Goal: Task Accomplishment & Management: Complete application form

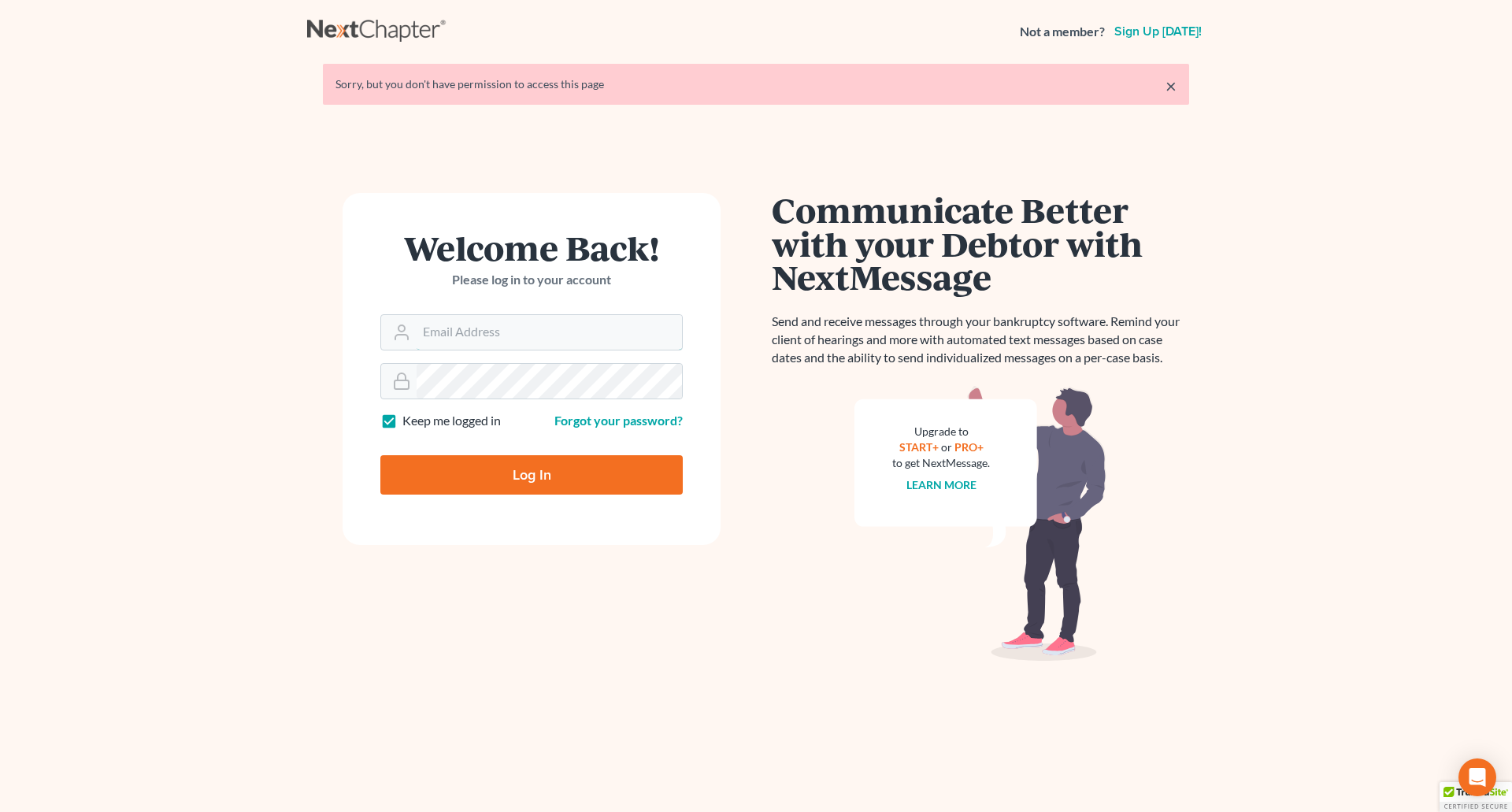
type input "[EMAIL_ADDRESS][DOMAIN_NAME]"
click at [487, 473] on input "Log In" at bounding box center [531, 475] width 303 height 40
type input "Thinking..."
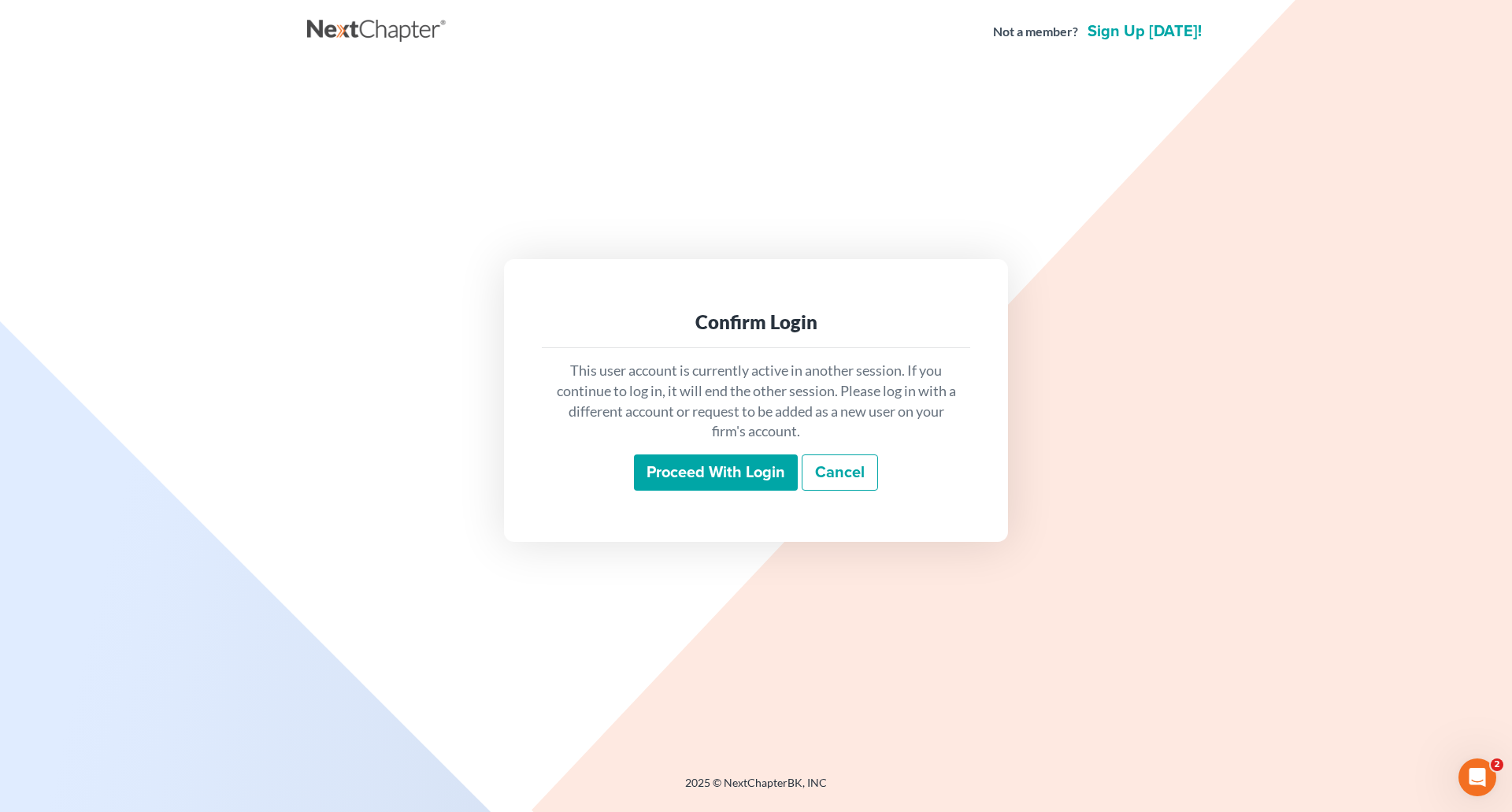
click at [739, 484] on input "Proceed with login" at bounding box center [715, 472] width 164 height 36
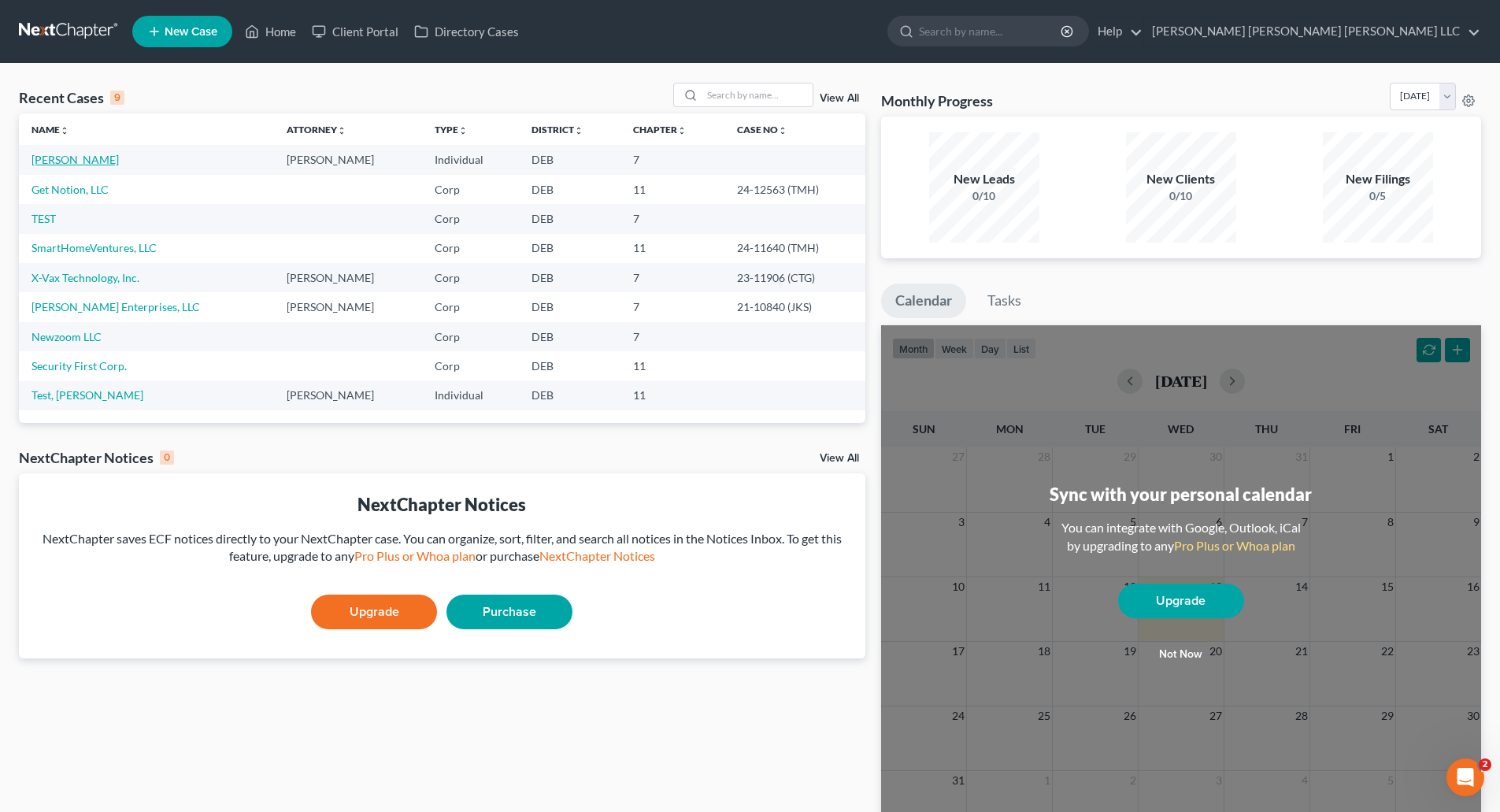
click at [75, 155] on link "Pursell, John" at bounding box center [75, 159] width 87 height 14
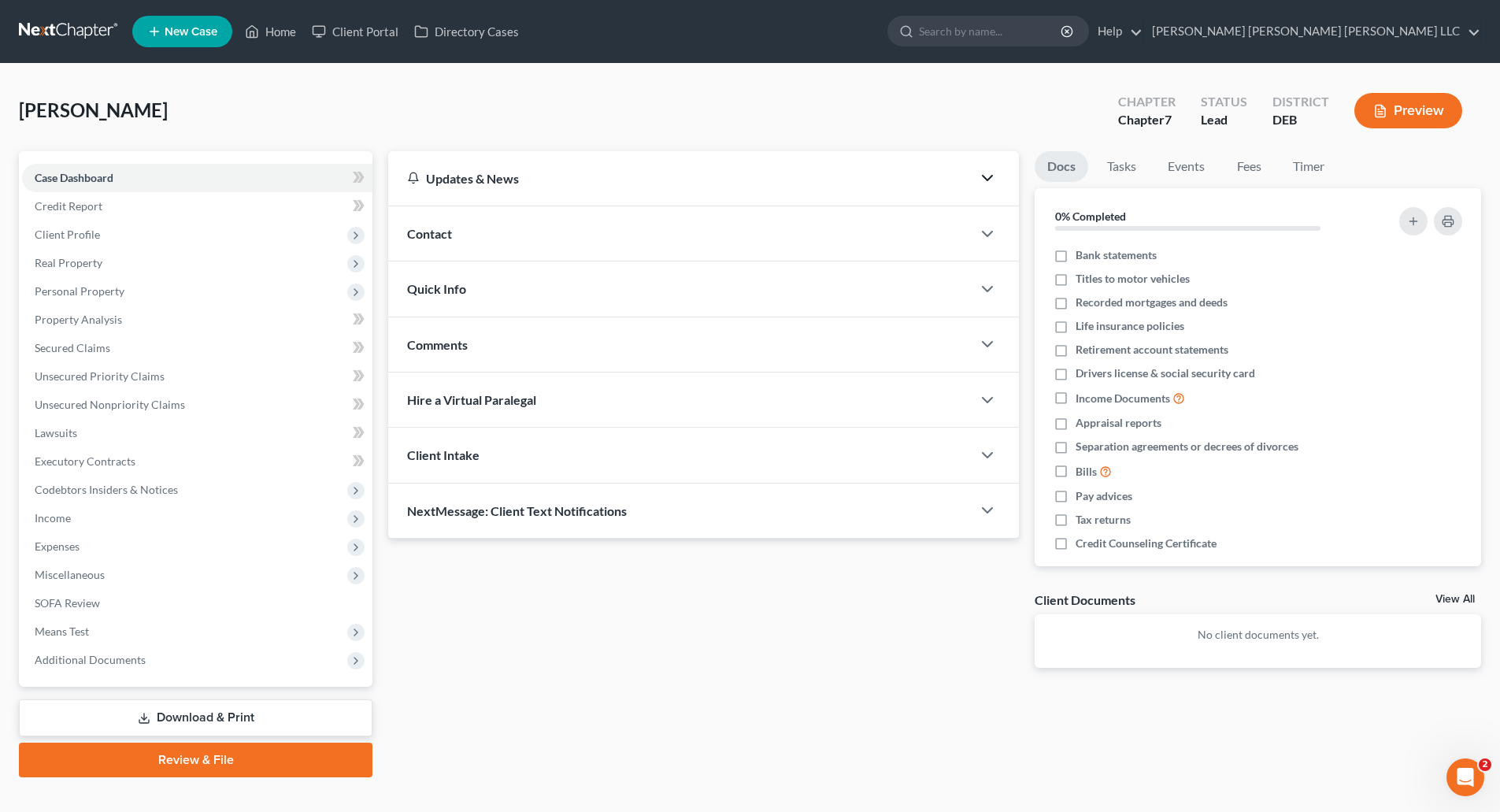
click at [987, 173] on icon "button" at bounding box center [987, 178] width 19 height 19
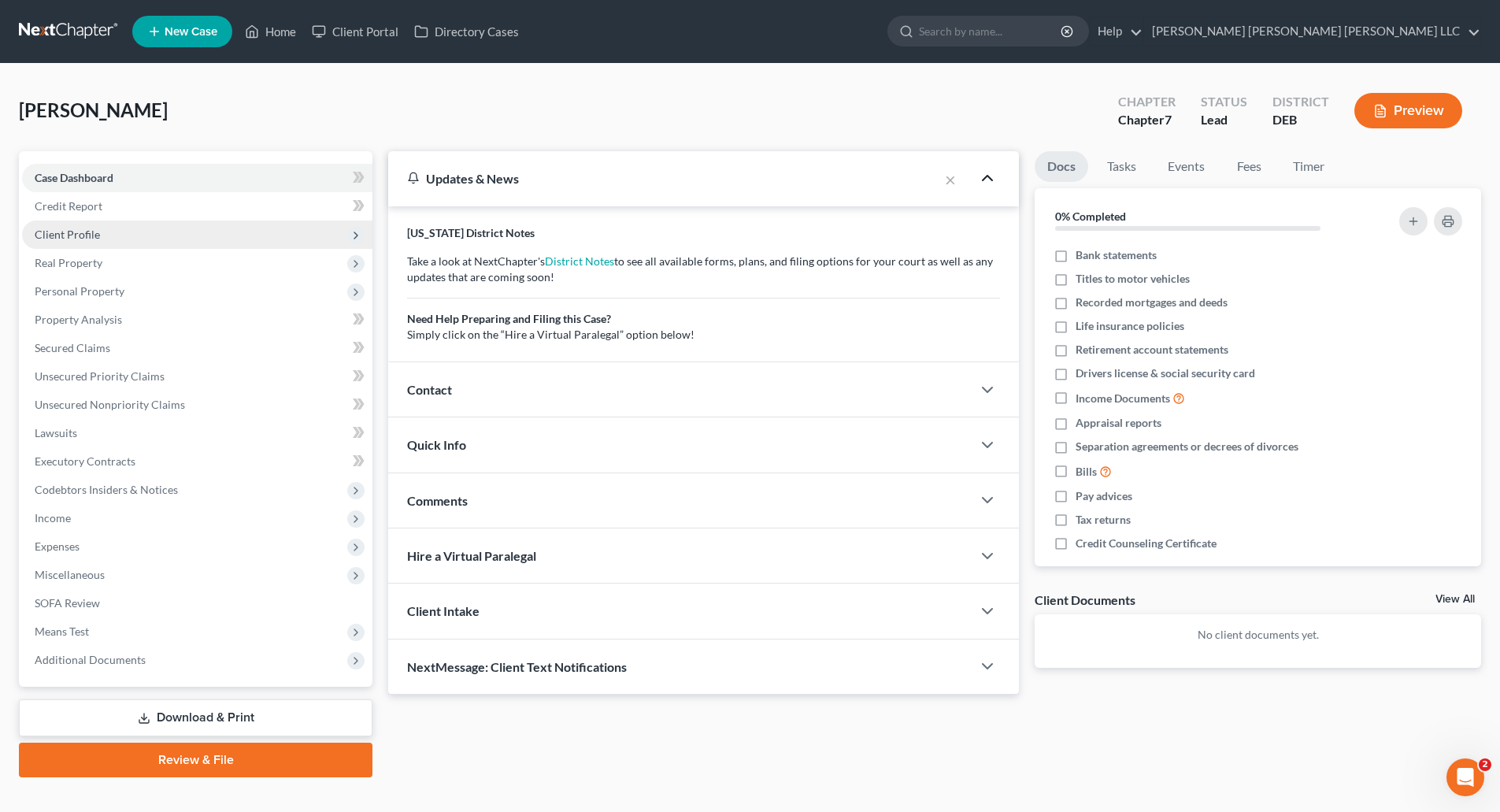
click at [347, 233] on icon at bounding box center [355, 235] width 17 height 17
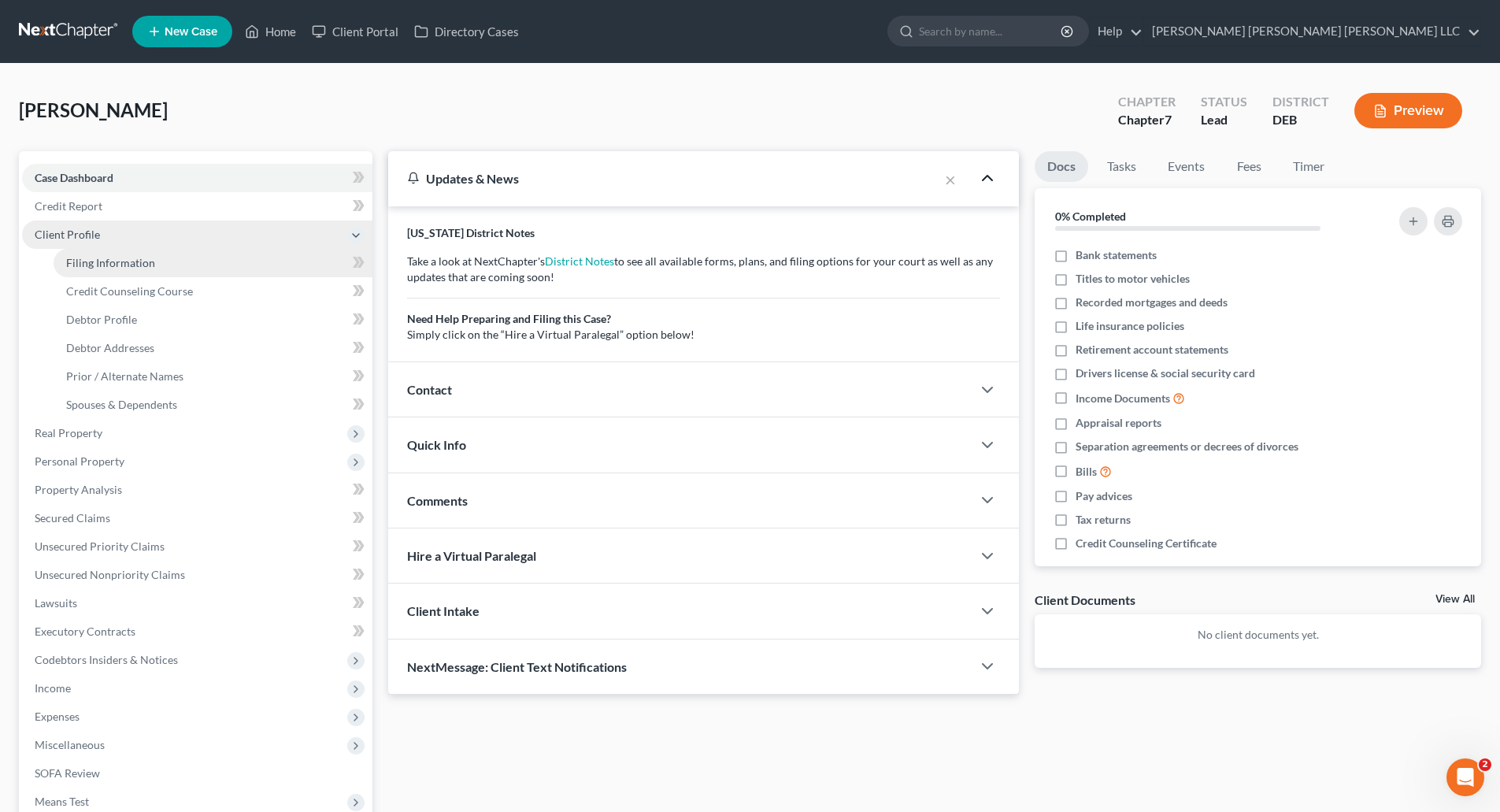
click at [135, 269] on span "Filing Information" at bounding box center [111, 262] width 89 height 14
select select "1"
select select "0"
select select "7"
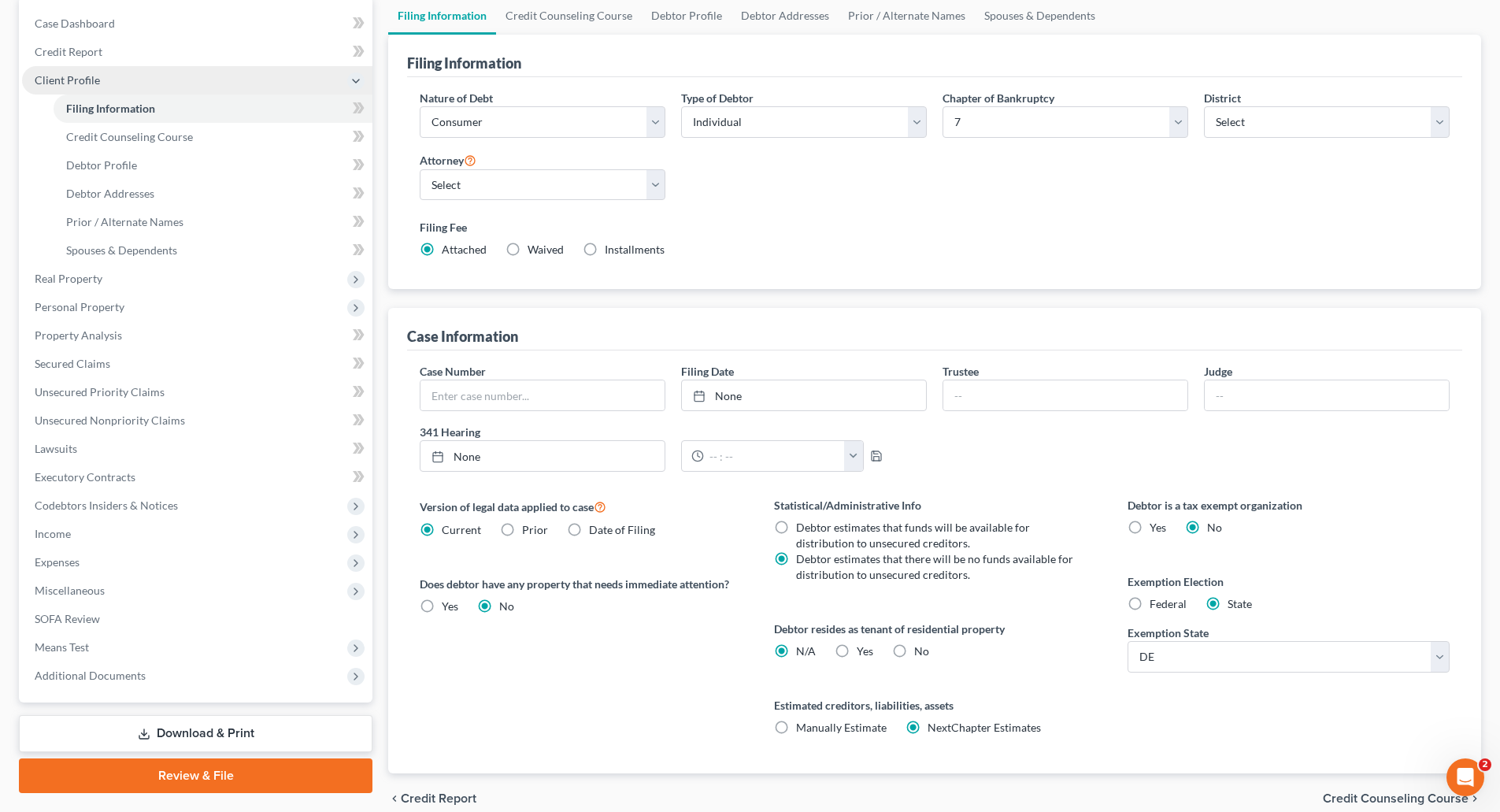
scroll to position [157, 0]
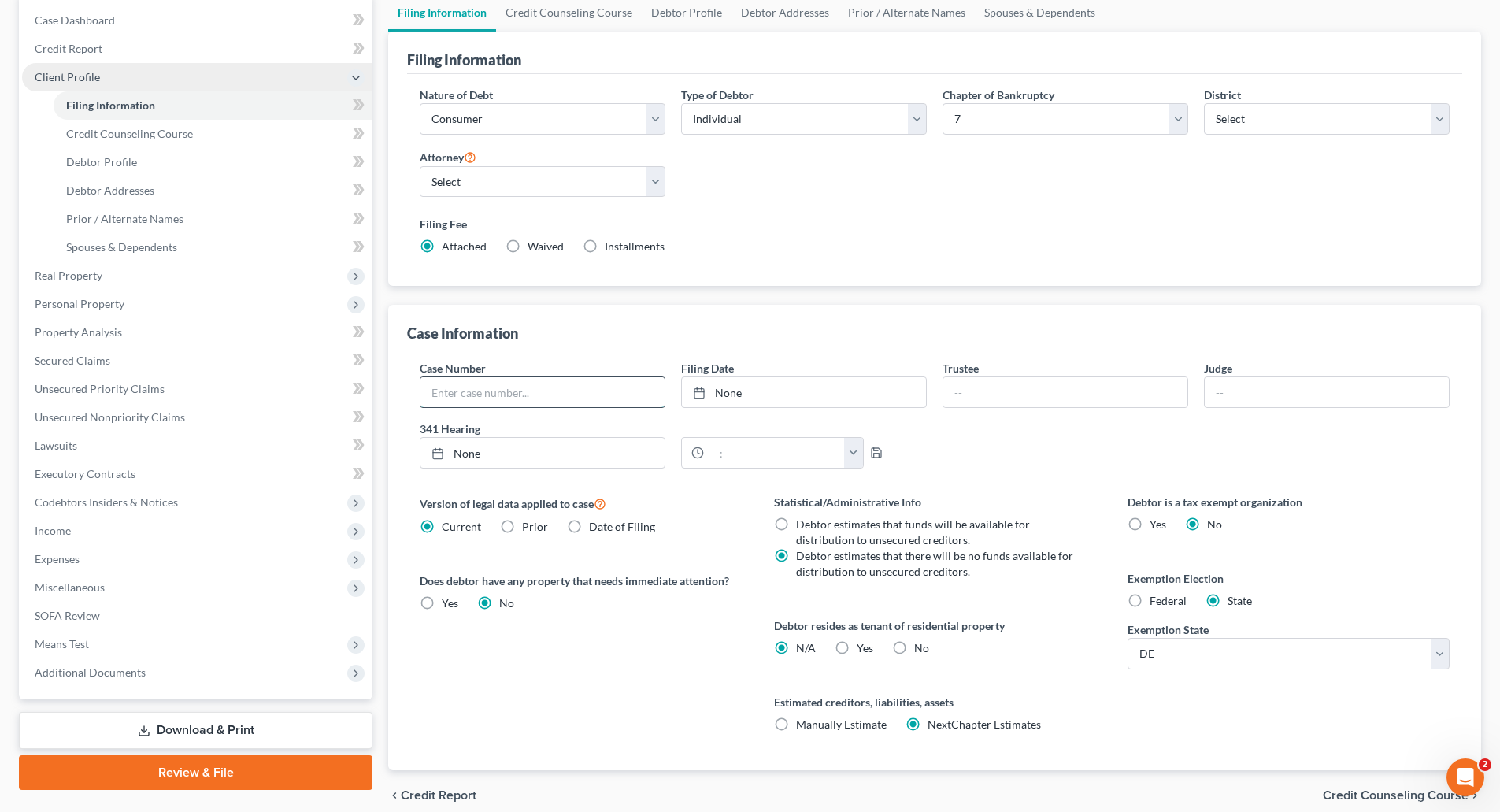
click at [572, 390] on input "text" at bounding box center [543, 391] width 244 height 30
paste input "25-11480 (LSS)"
type input "25-11480 (LSS)"
type input "8/13/2025"
click at [698, 389] on rect at bounding box center [699, 393] width 10 height 10
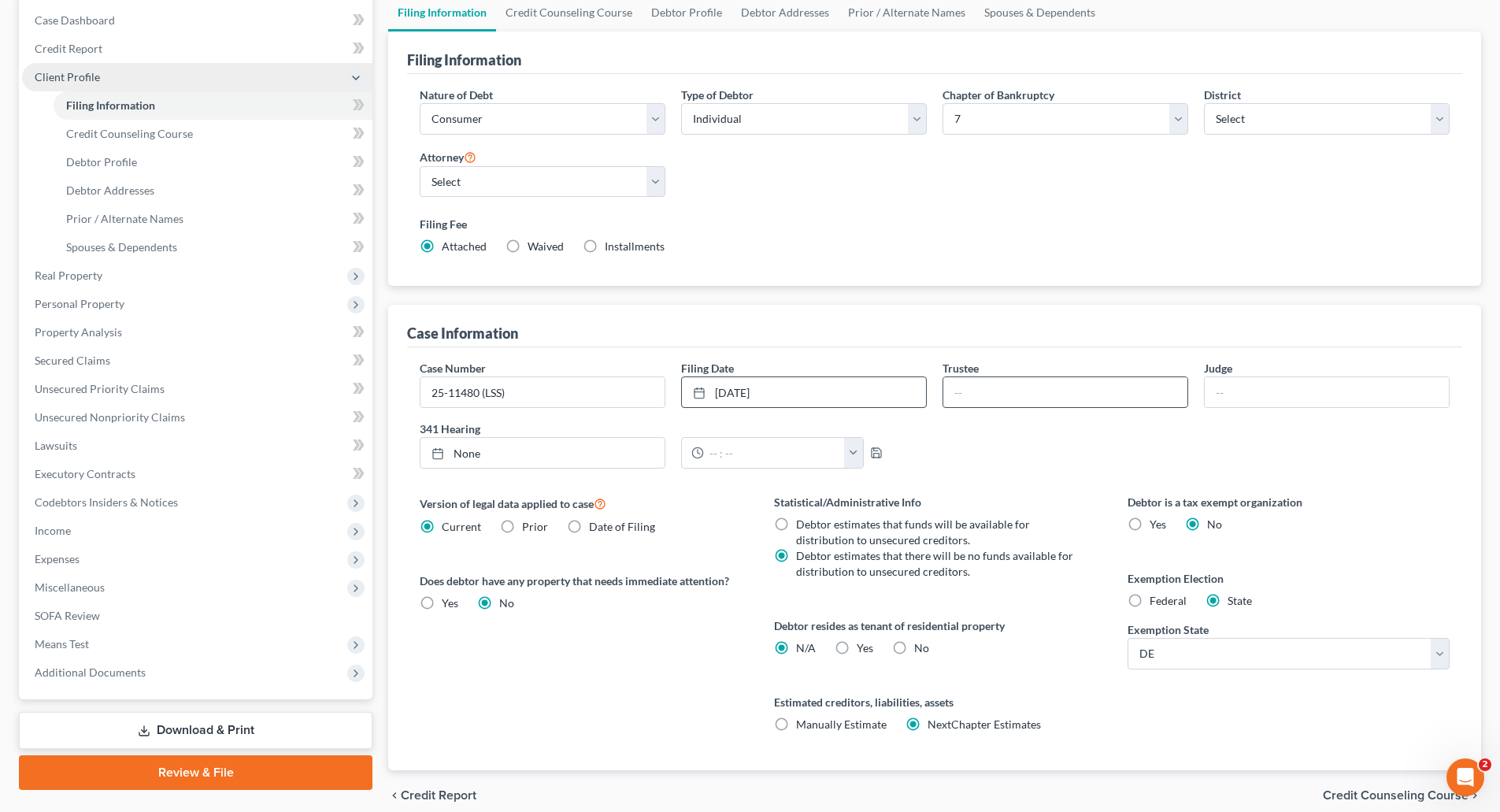
click at [986, 390] on input "text" at bounding box center [1065, 391] width 244 height 30
click at [434, 456] on icon at bounding box center [438, 454] width 13 height 13
type input "8/13/2025"
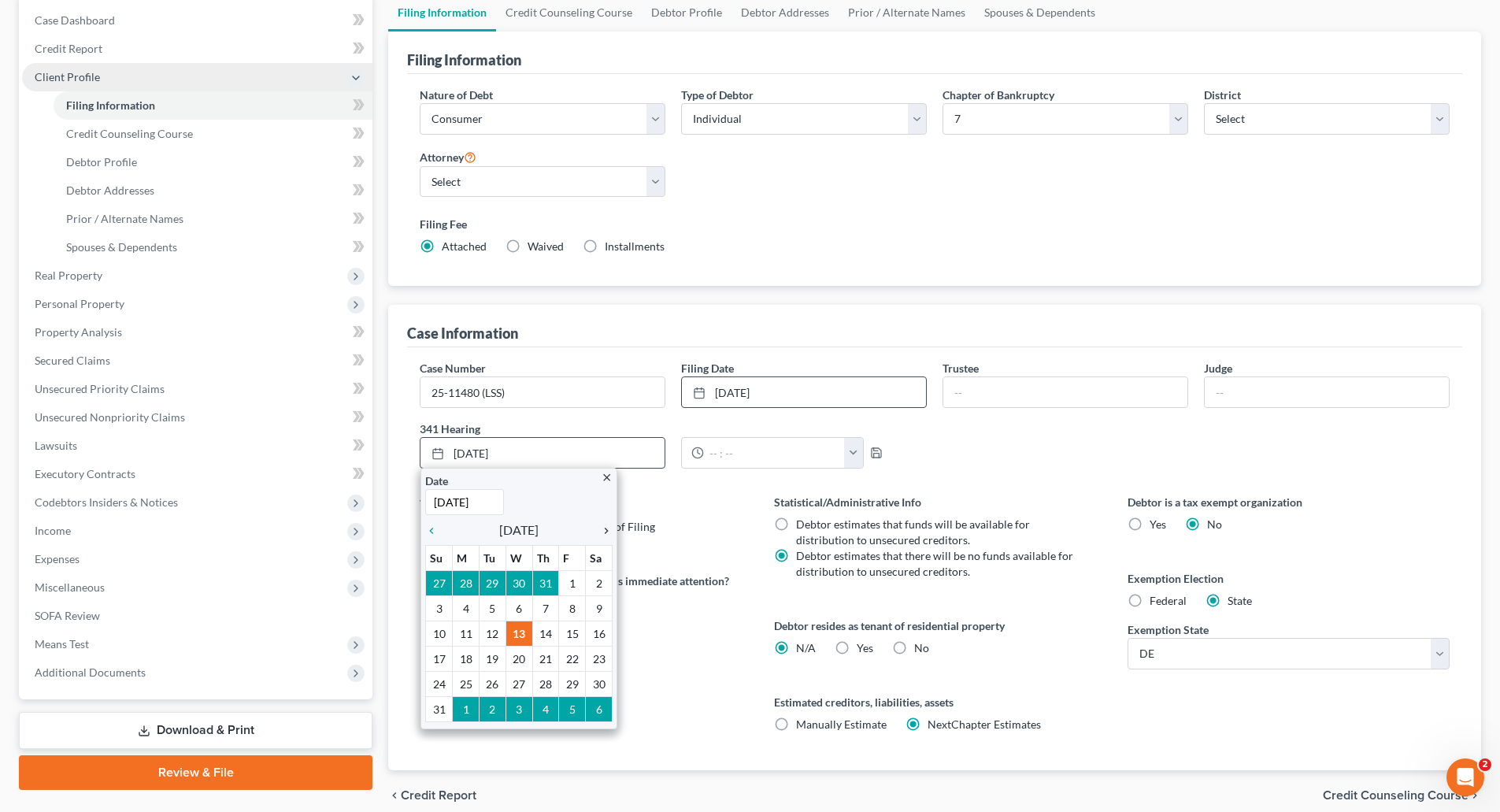
click at [606, 529] on icon "chevron_right" at bounding box center [601, 531] width 20 height 13
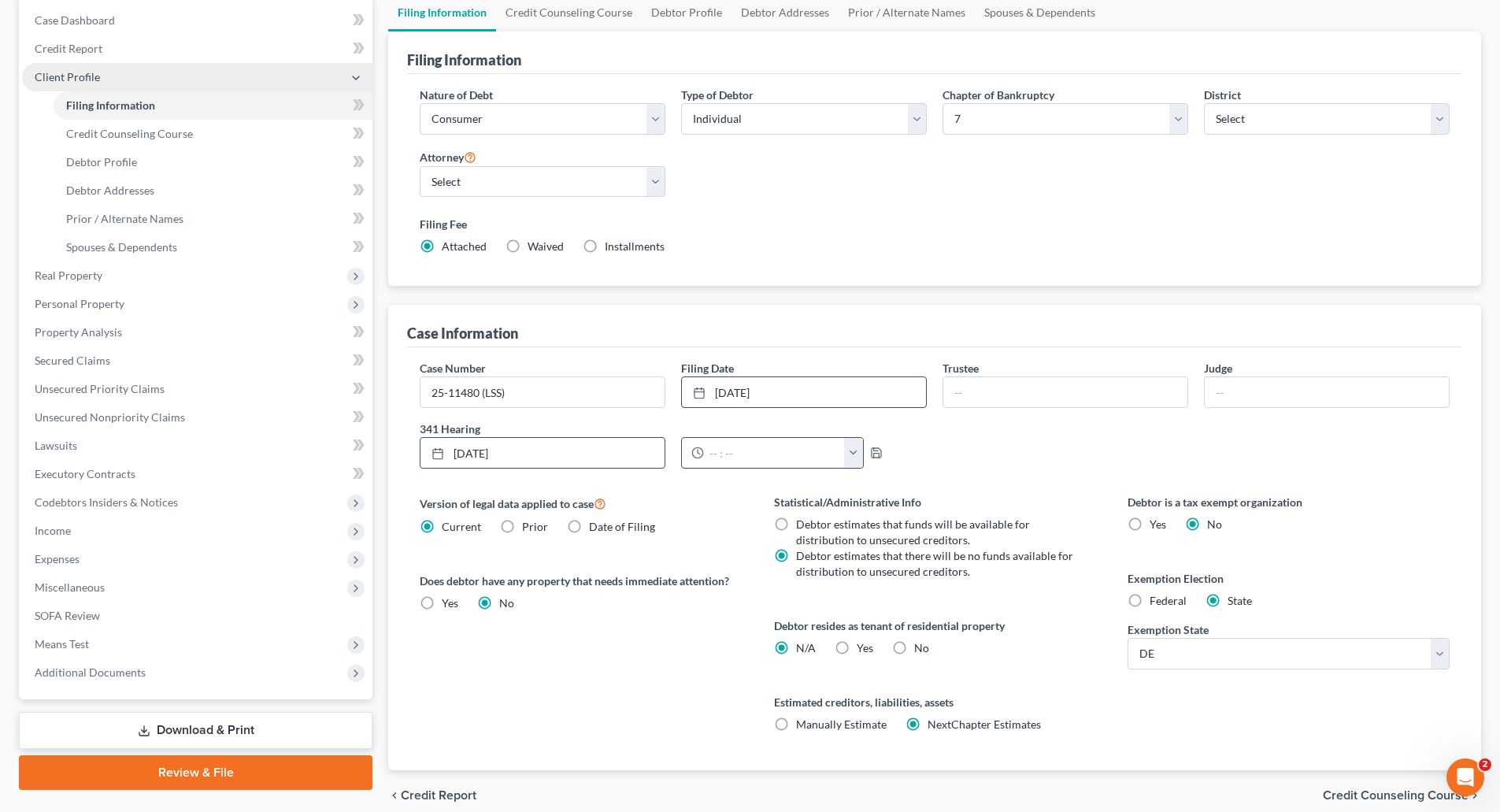
click at [853, 449] on button "button" at bounding box center [853, 452] width 19 height 30
click at [875, 542] on link "10:00am" at bounding box center [885, 543] width 88 height 27
type input "10:00am"
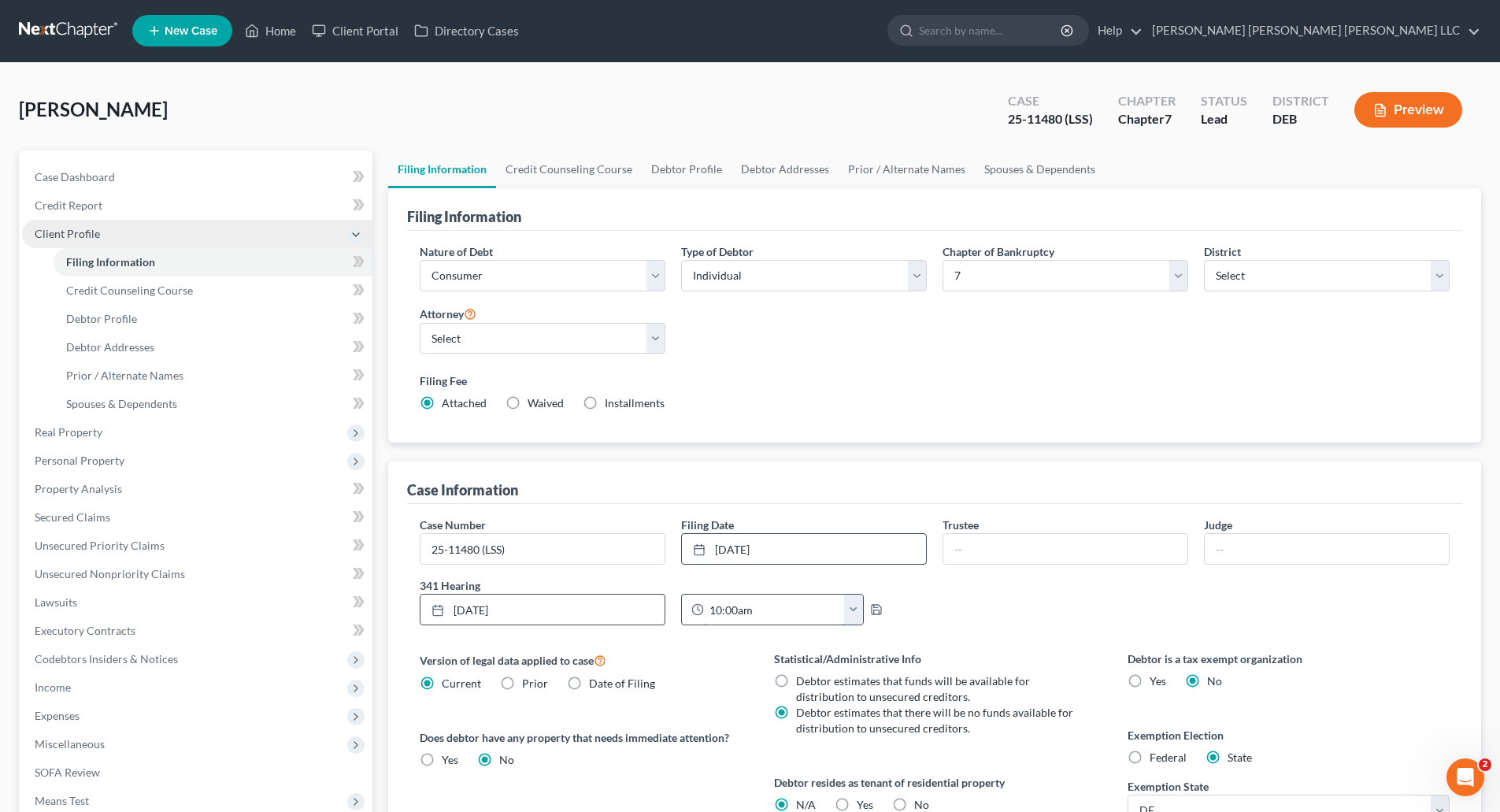
scroll to position [0, 0]
click at [136, 546] on span "Unsecured Priority Claims" at bounding box center [99, 546] width 130 height 14
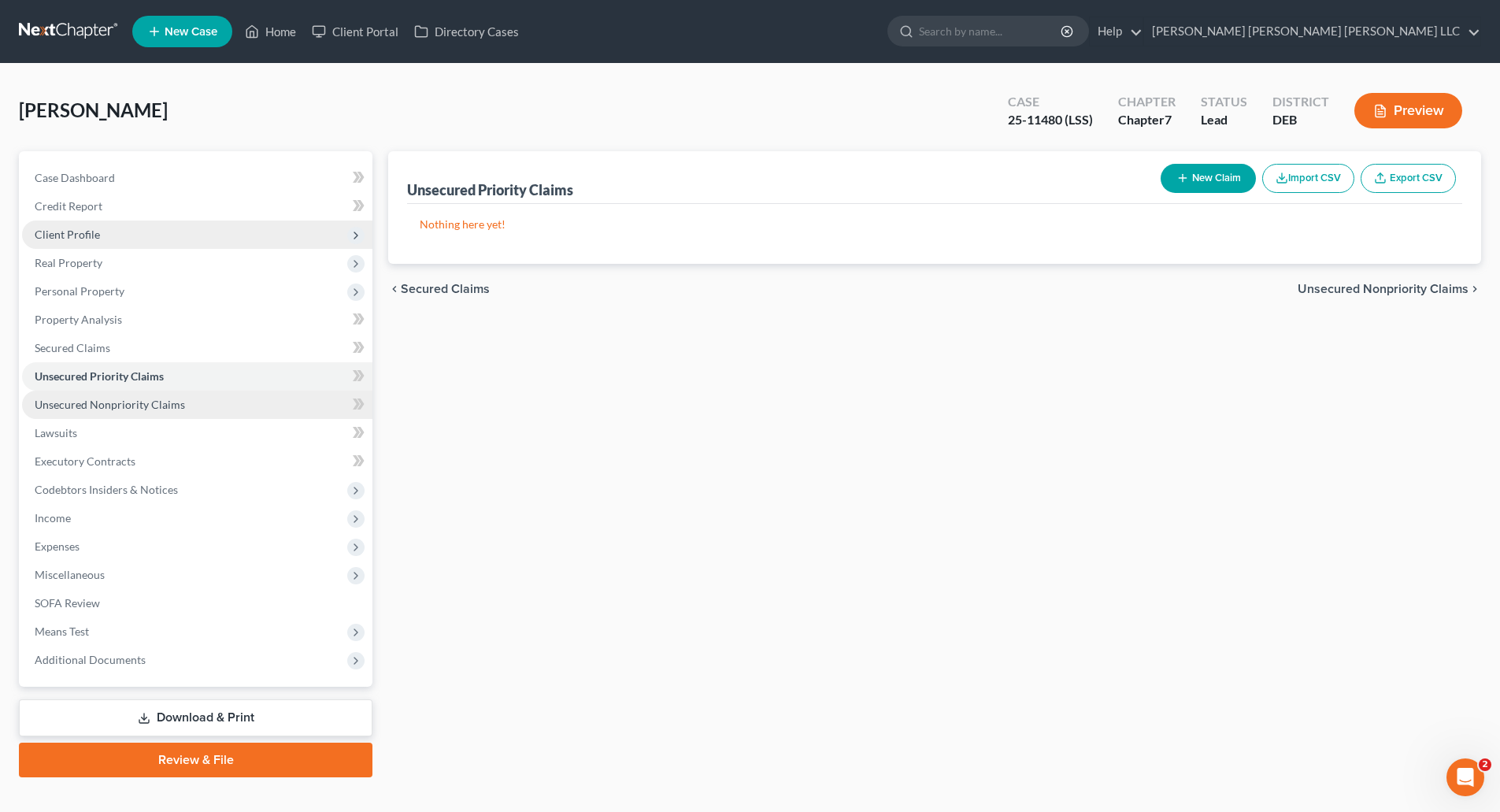
click at [109, 406] on span "Unsecured Nonpriority Claims" at bounding box center [110, 404] width 150 height 14
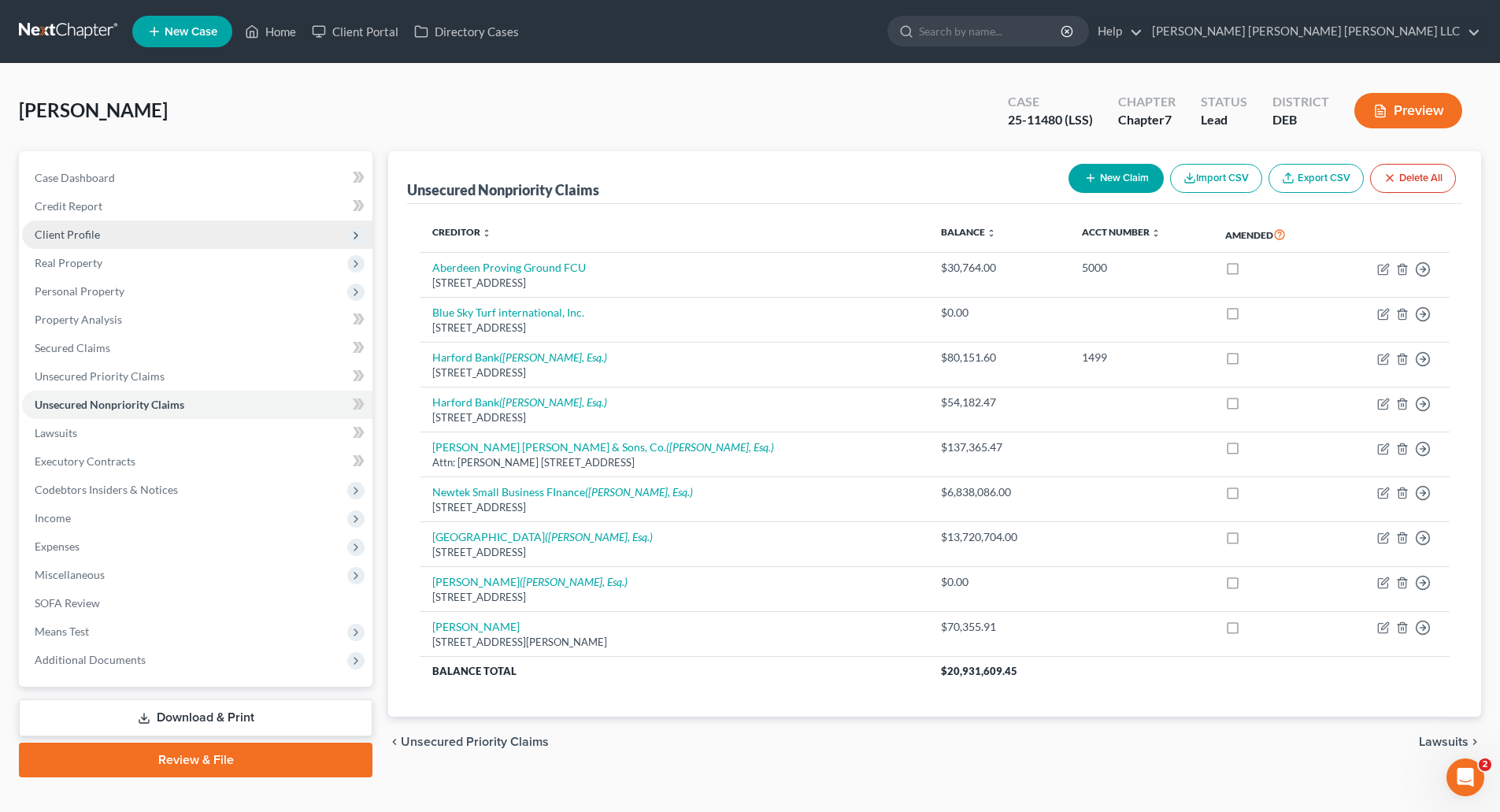
click at [188, 714] on link "Download & Print" at bounding box center [195, 718] width 354 height 37
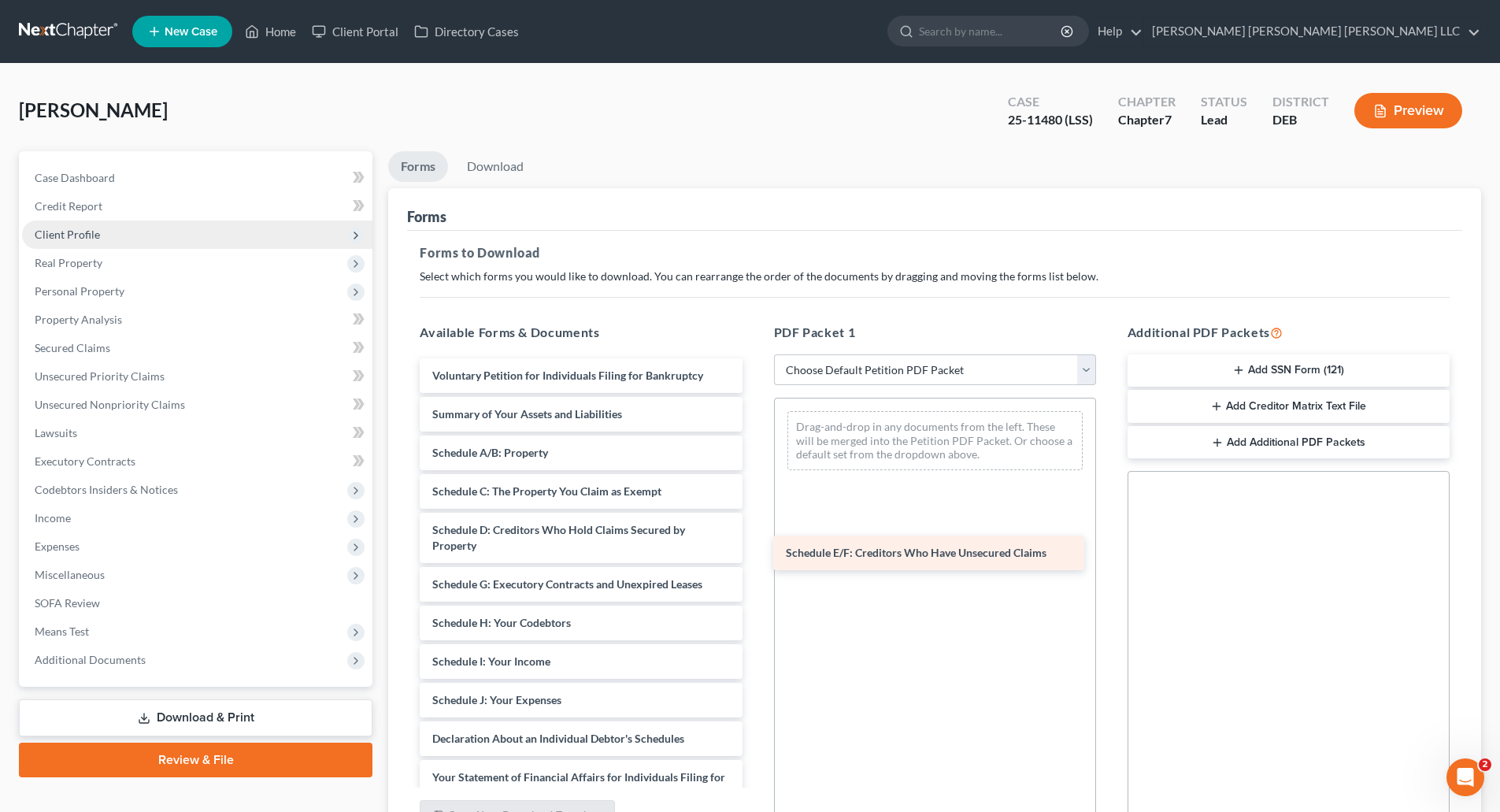
drag, startPoint x: 562, startPoint y: 584, endPoint x: 922, endPoint y: 550, distance: 361.6
click at [754, 550] on div "Schedule E/F: Creditors Who Have Unsecured Claims Voluntary Petition for Indivi…" at bounding box center [580, 716] width 347 height 715
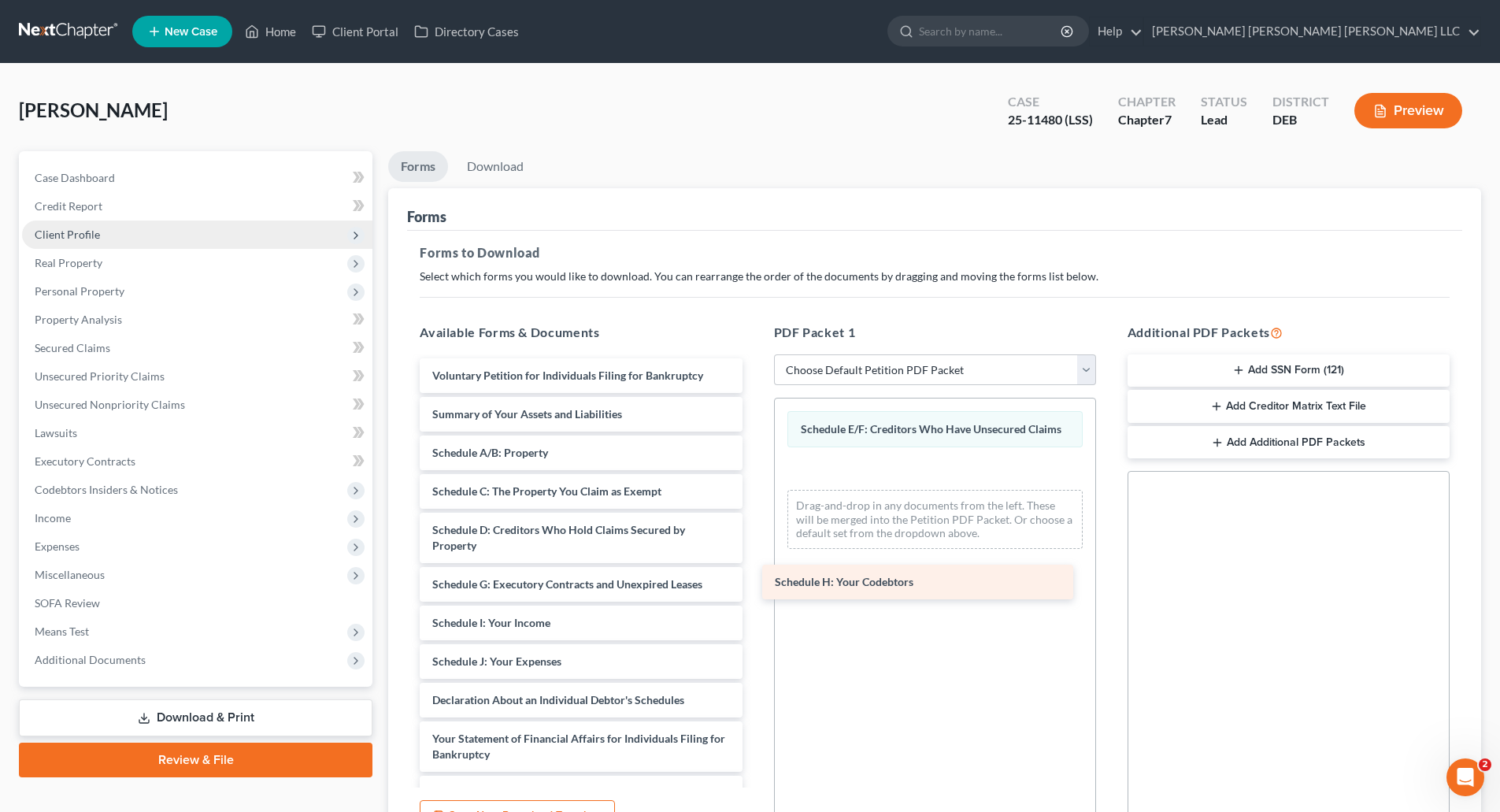
drag, startPoint x: 542, startPoint y: 626, endPoint x: 903, endPoint y: 570, distance: 365.3
click at [754, 570] on div "Schedule H: Your Codebtors Voluntary Petition for Individuals Filing for Bankru…" at bounding box center [580, 697] width 347 height 676
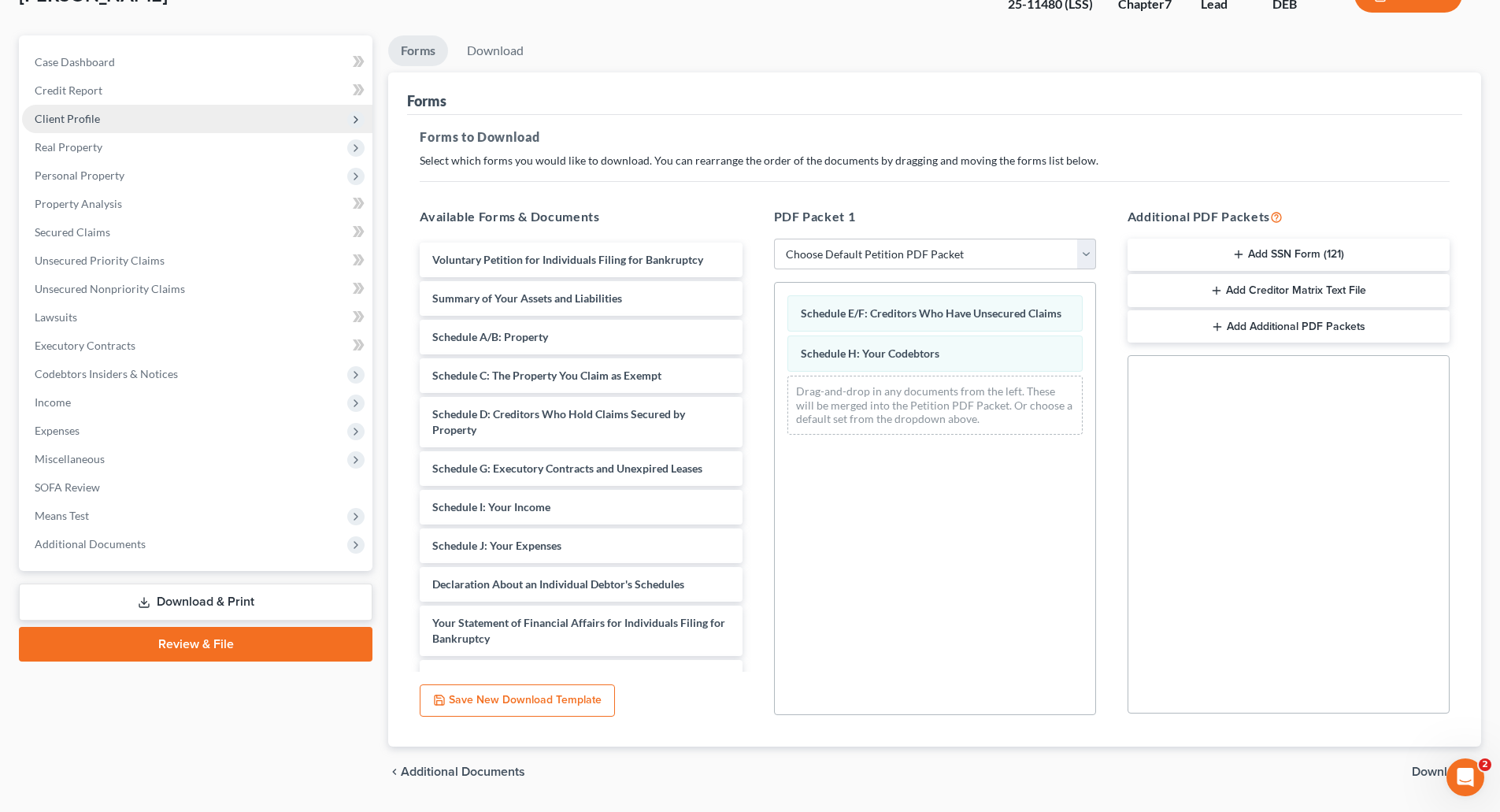
scroll to position [161, 0]
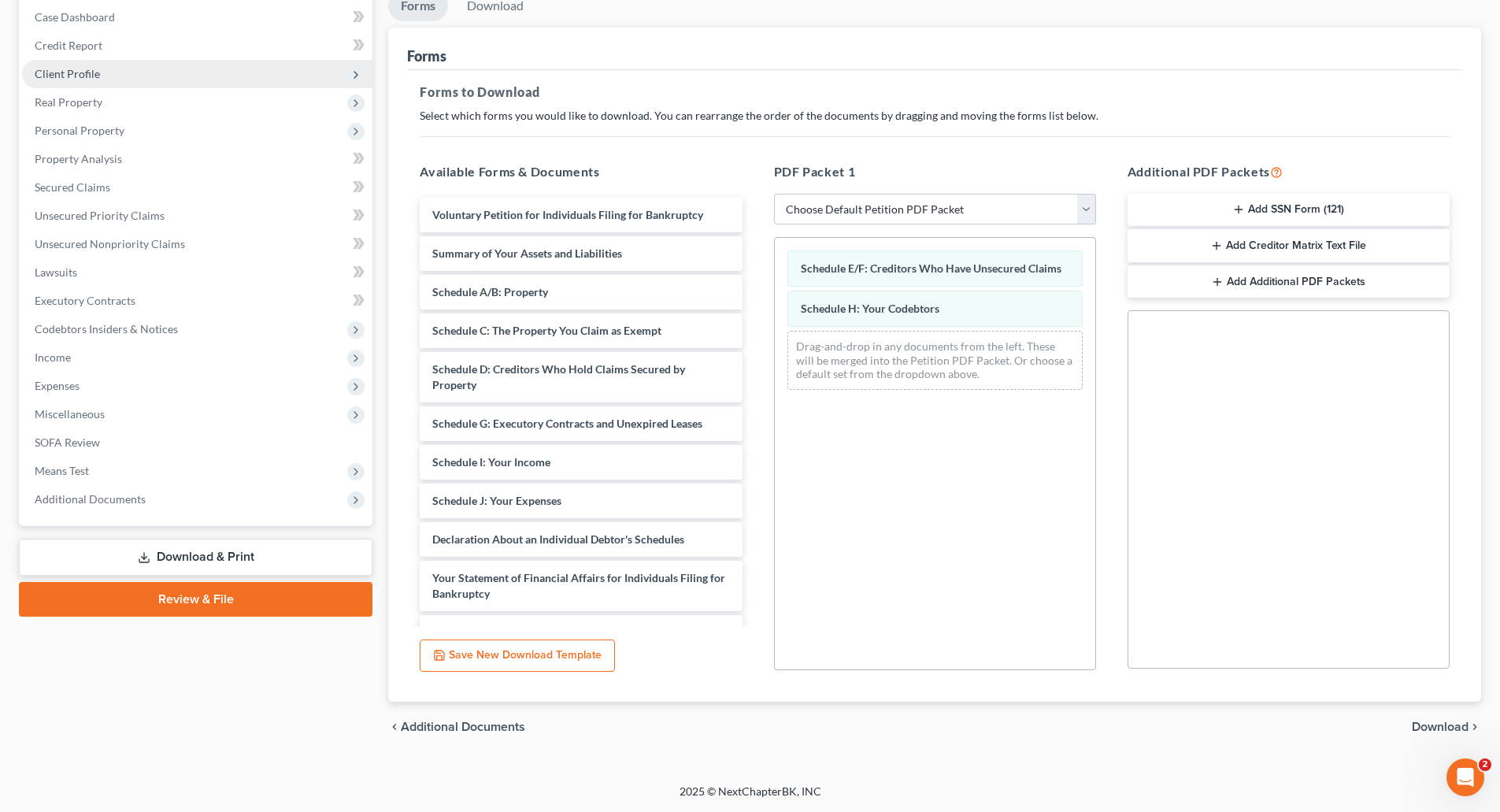
click at [1437, 724] on span "Download" at bounding box center [1440, 726] width 57 height 13
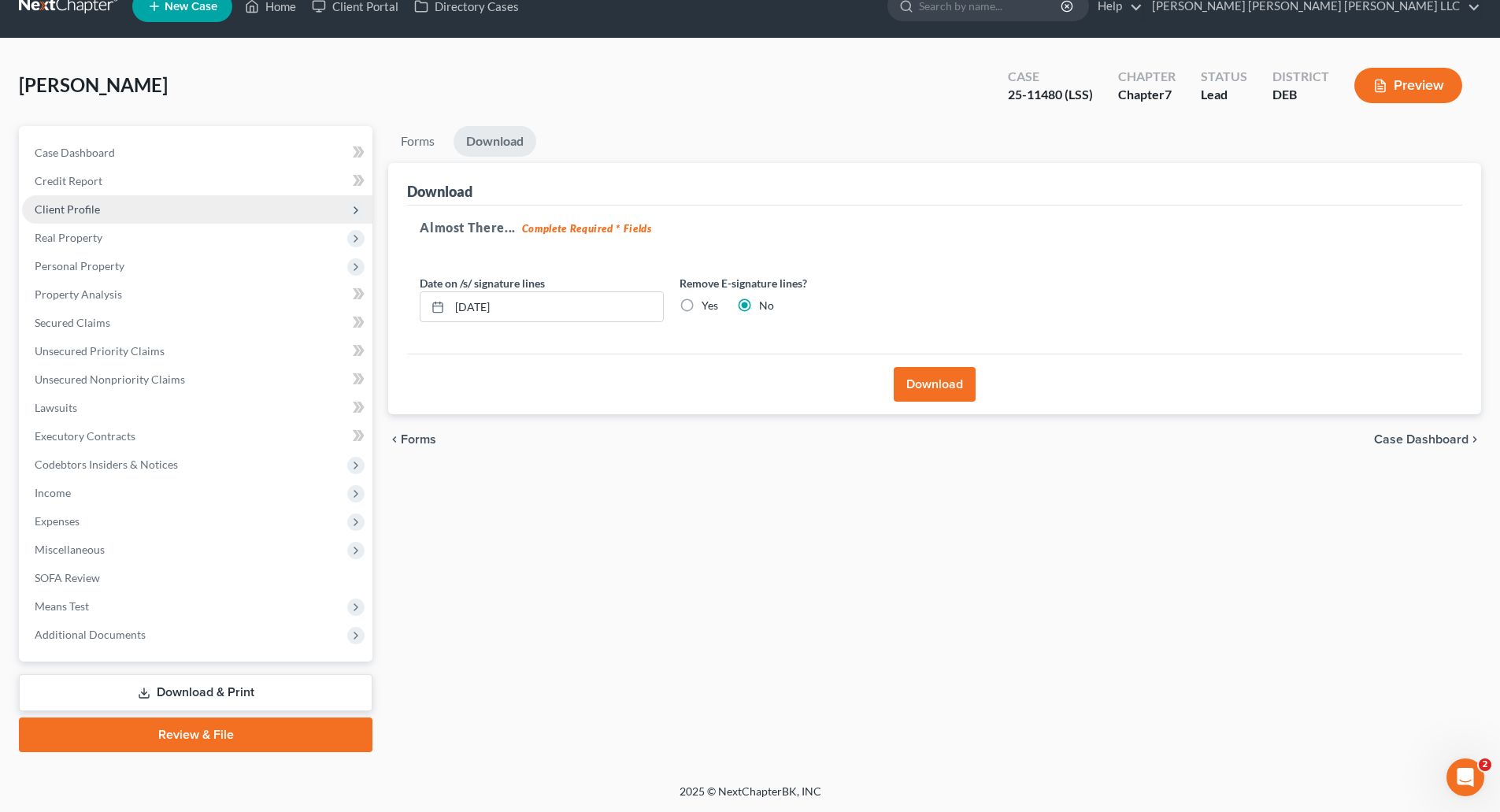
click at [917, 380] on button "Download" at bounding box center [934, 383] width 82 height 35
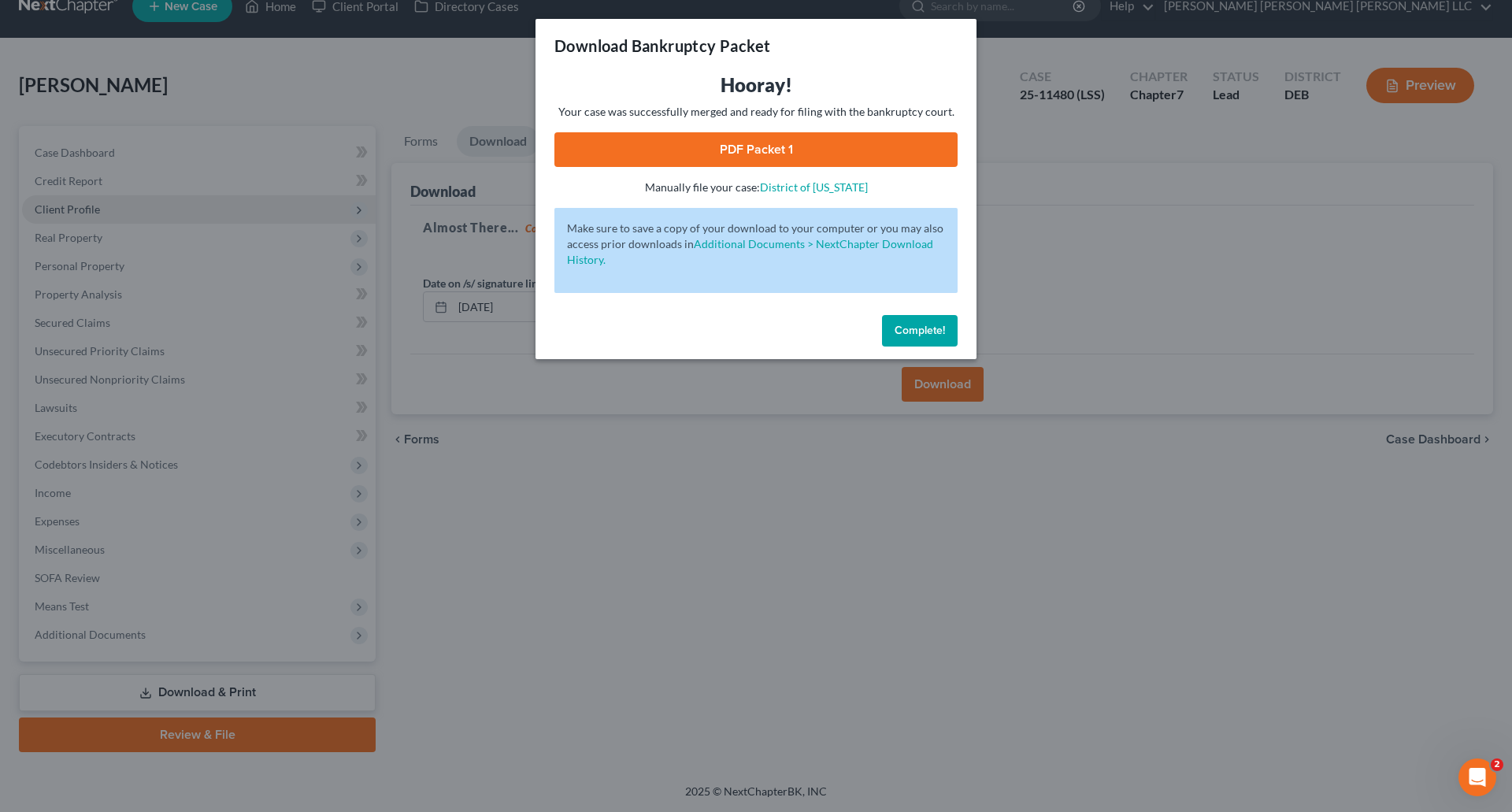
click at [765, 144] on link "PDF Packet 1" at bounding box center [756, 149] width 403 height 35
click at [942, 333] on span "Complete!" at bounding box center [919, 330] width 50 height 14
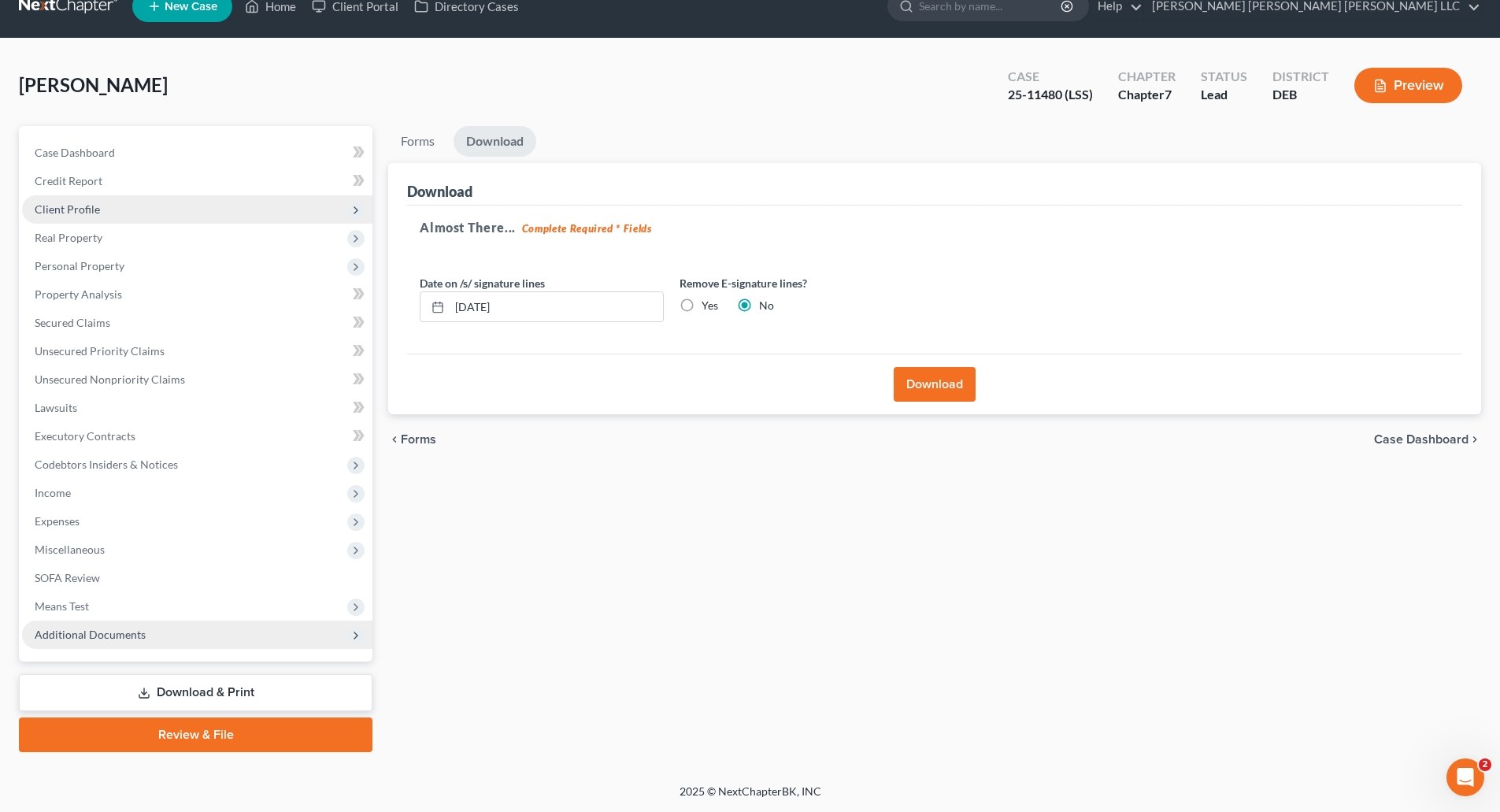
click at [122, 637] on span "Additional Documents" at bounding box center [90, 634] width 111 height 14
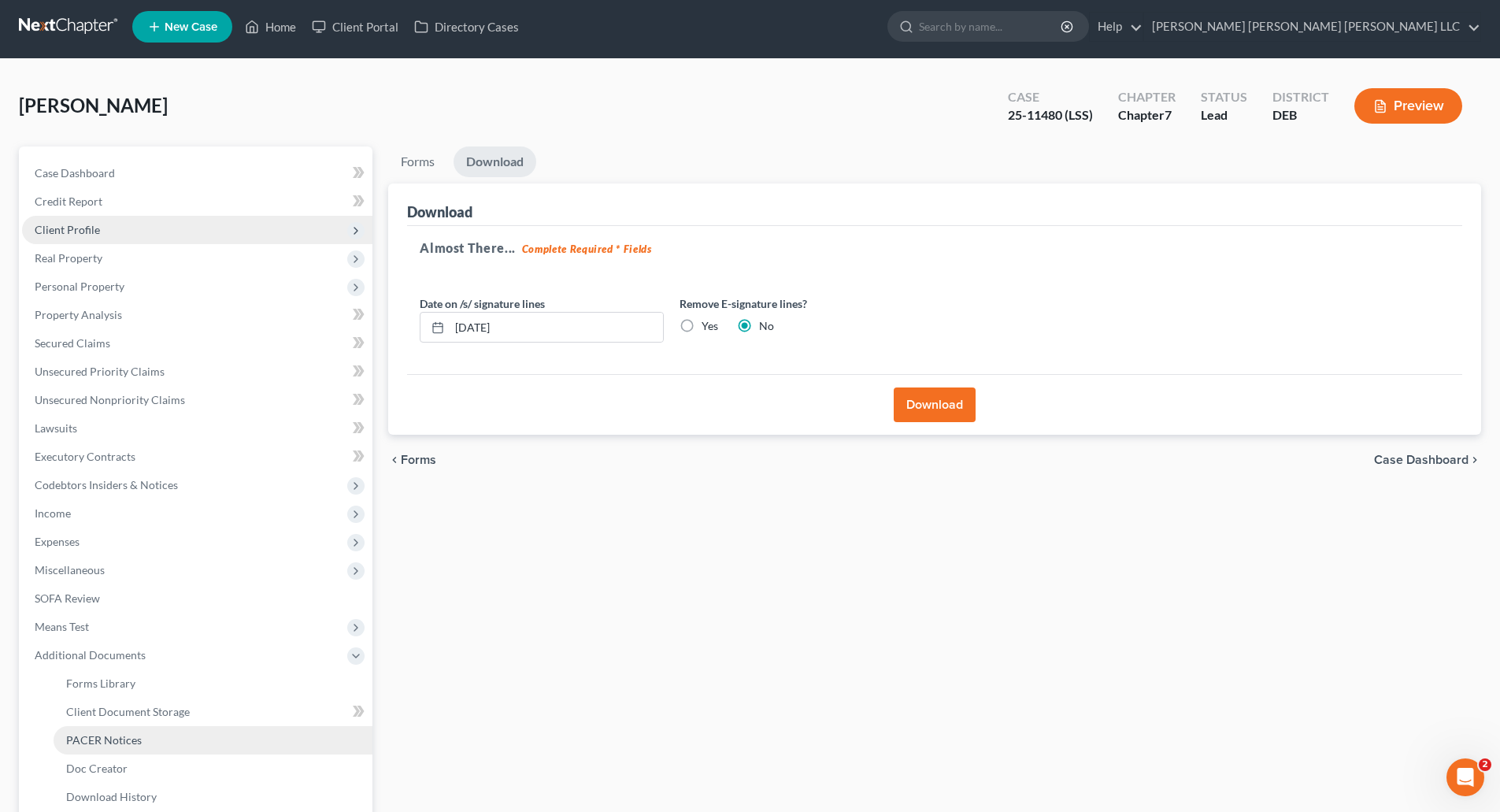
scroll to position [0, 0]
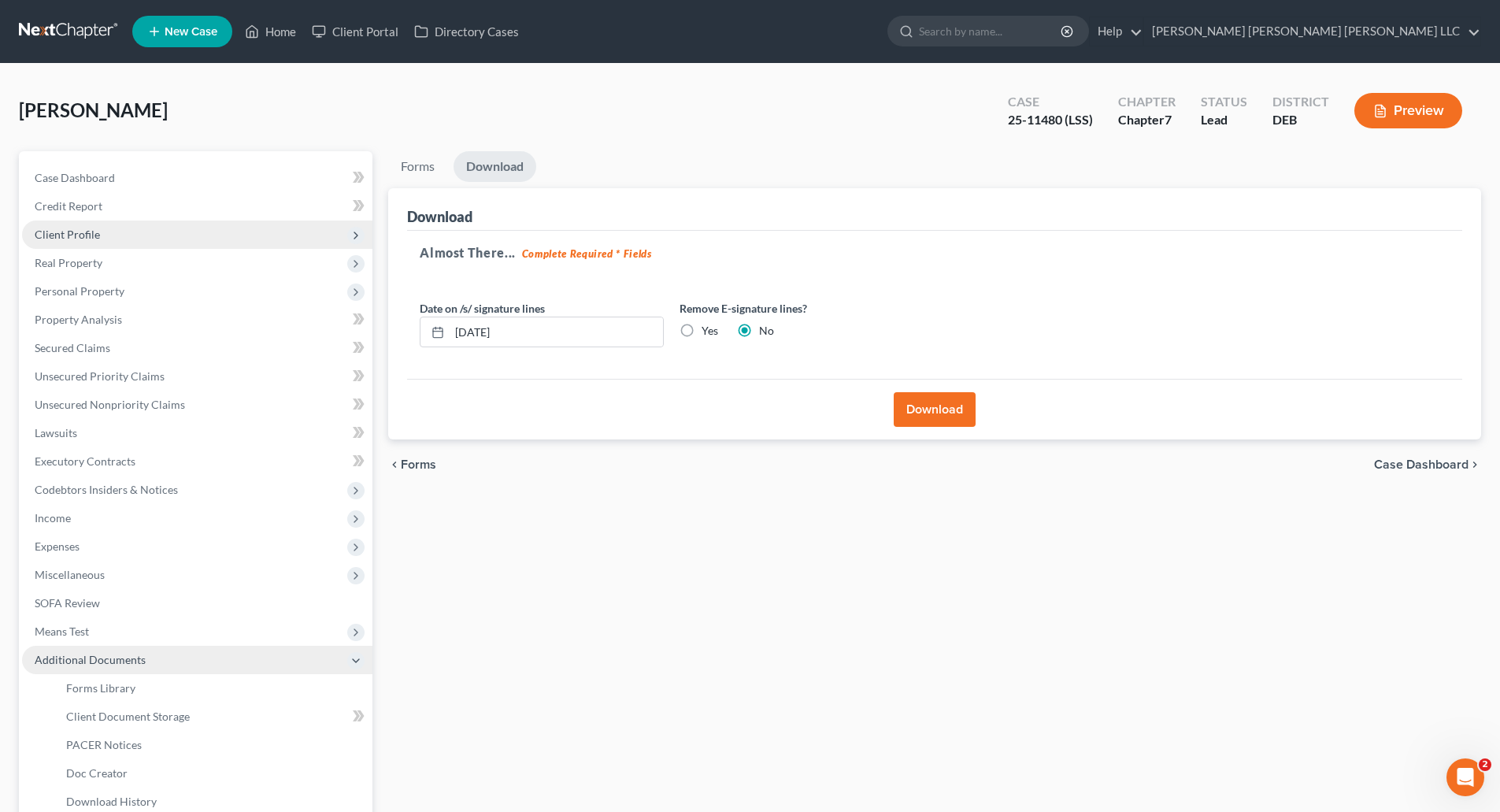
click at [352, 655] on icon at bounding box center [356, 660] width 13 height 13
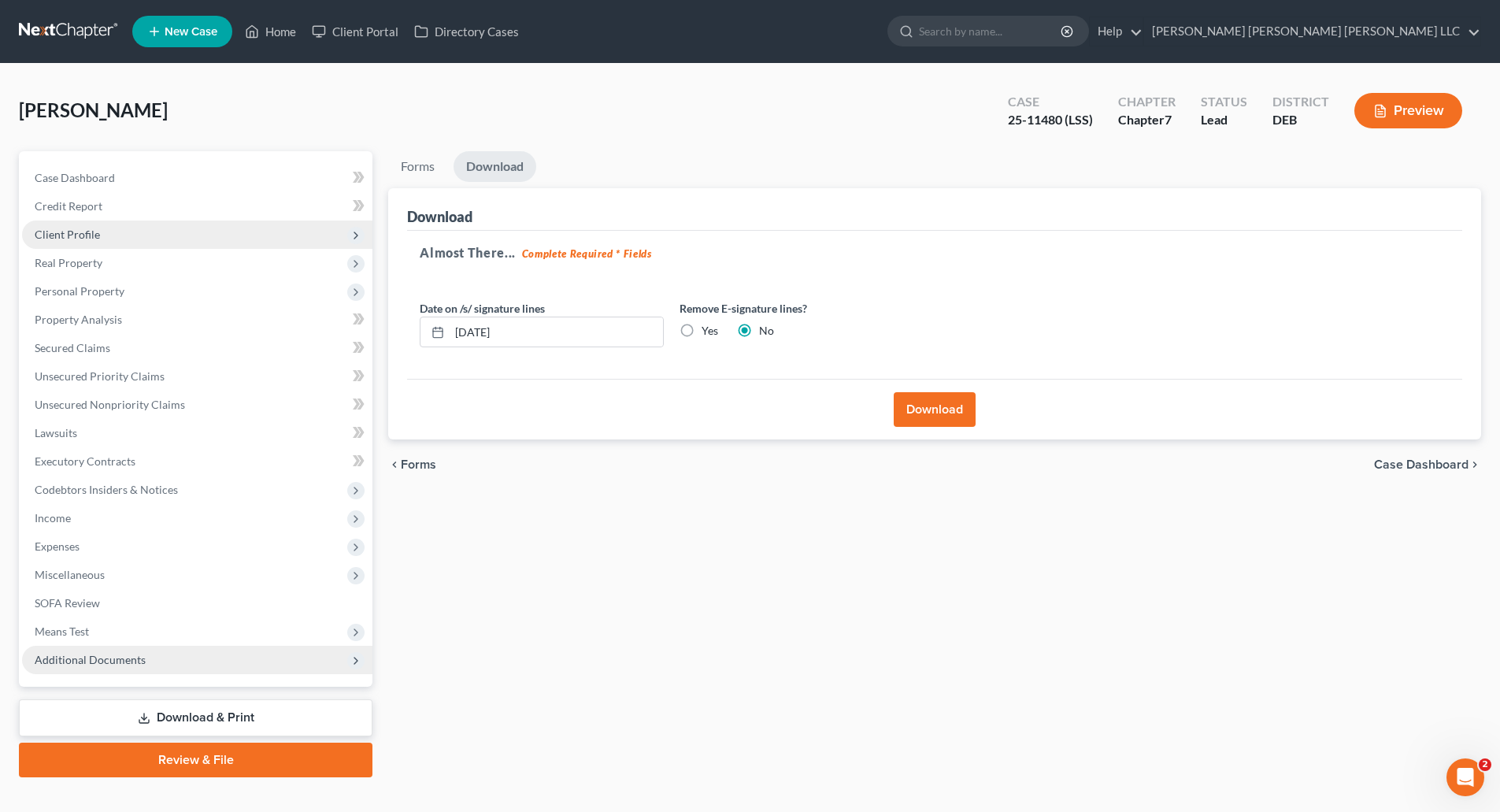
click at [264, 714] on link "Download & Print" at bounding box center [195, 718] width 354 height 37
click at [932, 419] on button "Download" at bounding box center [934, 409] width 82 height 35
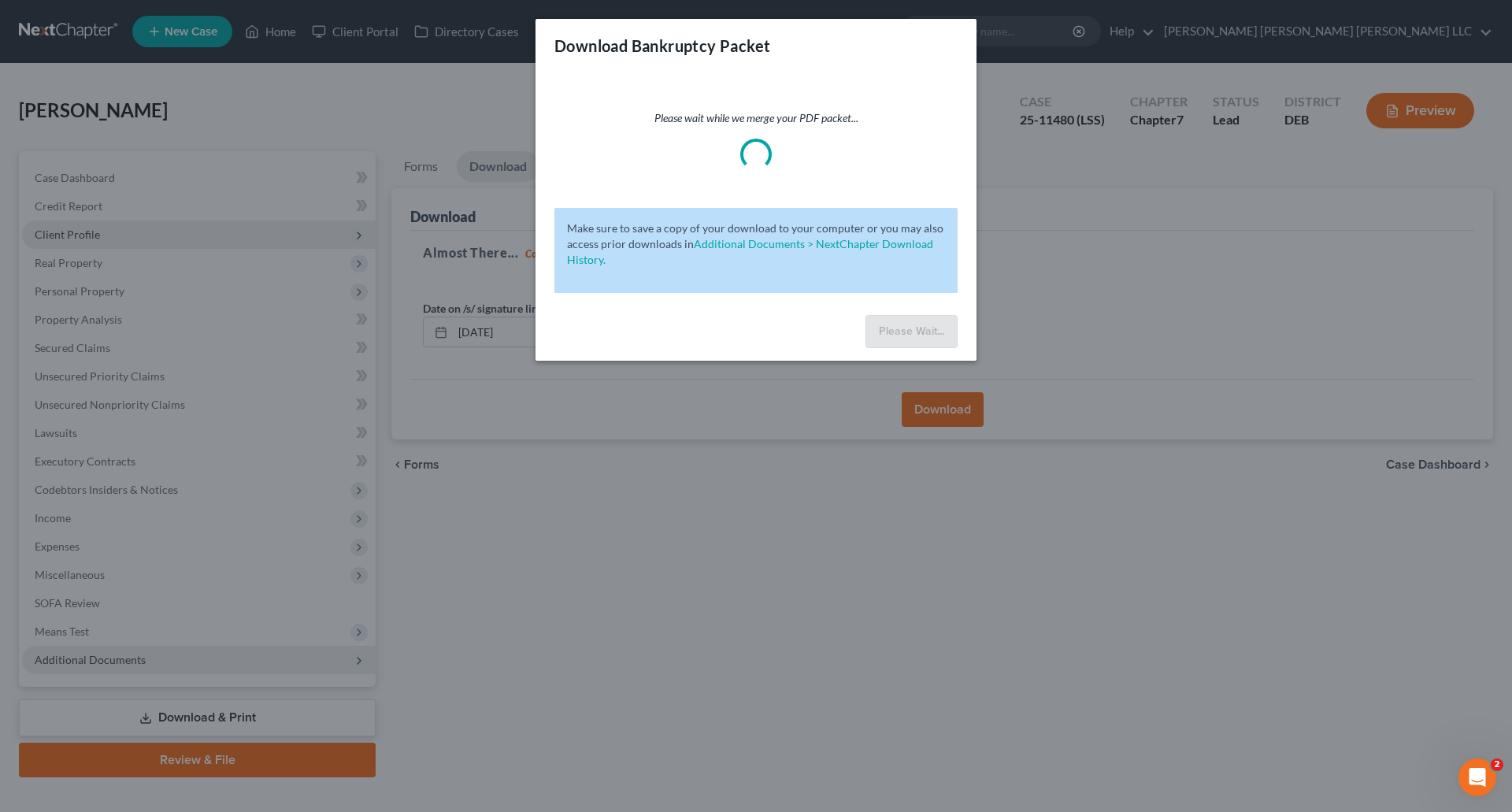
click at [1096, 396] on div "Download Bankruptcy Packet Please wait while we merge your PDF packet... Make s…" at bounding box center [756, 406] width 1512 height 812
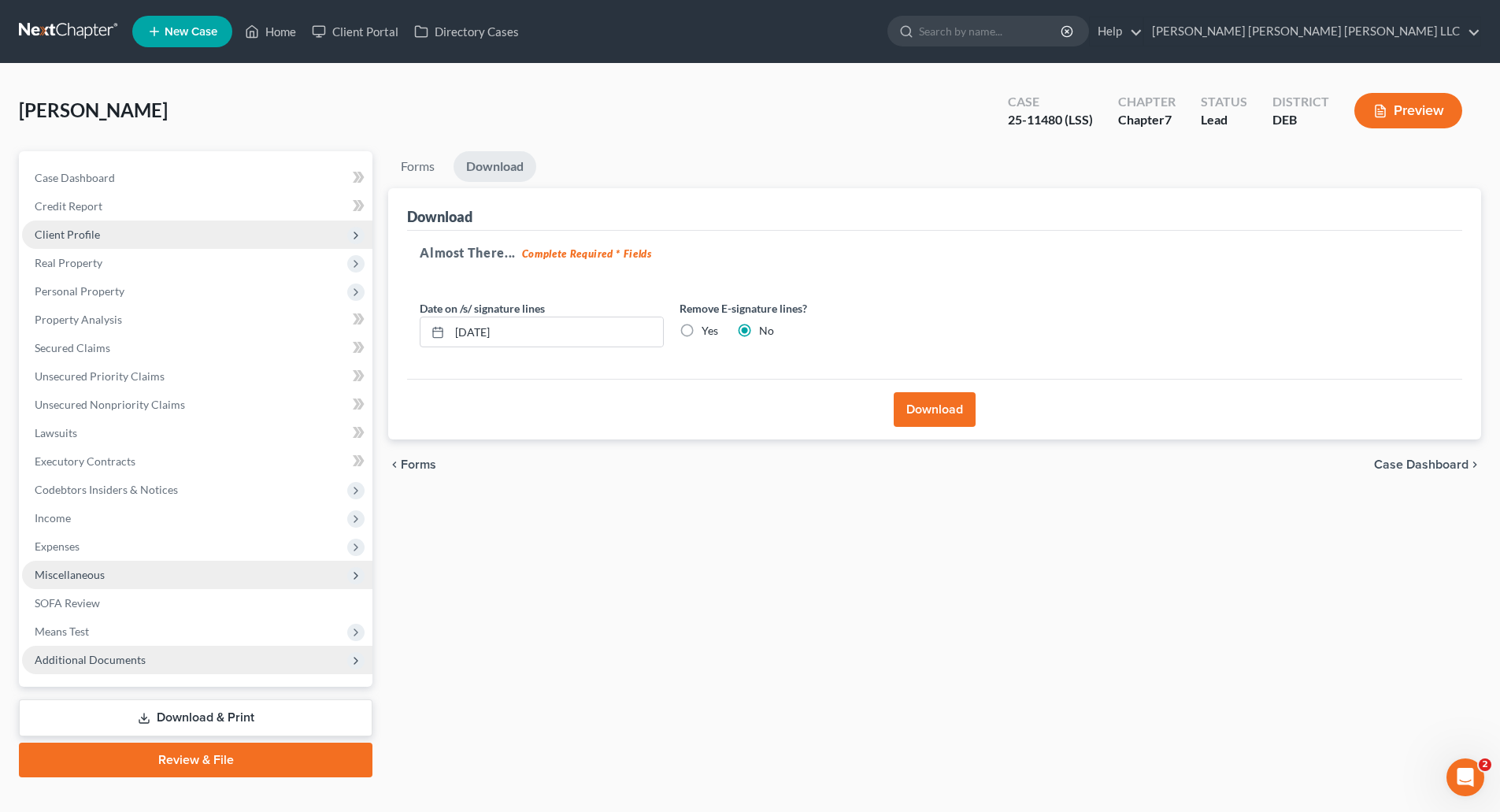
click at [312, 567] on span "Miscellaneous" at bounding box center [197, 574] width 350 height 28
